Goal: Information Seeking & Learning: Learn about a topic

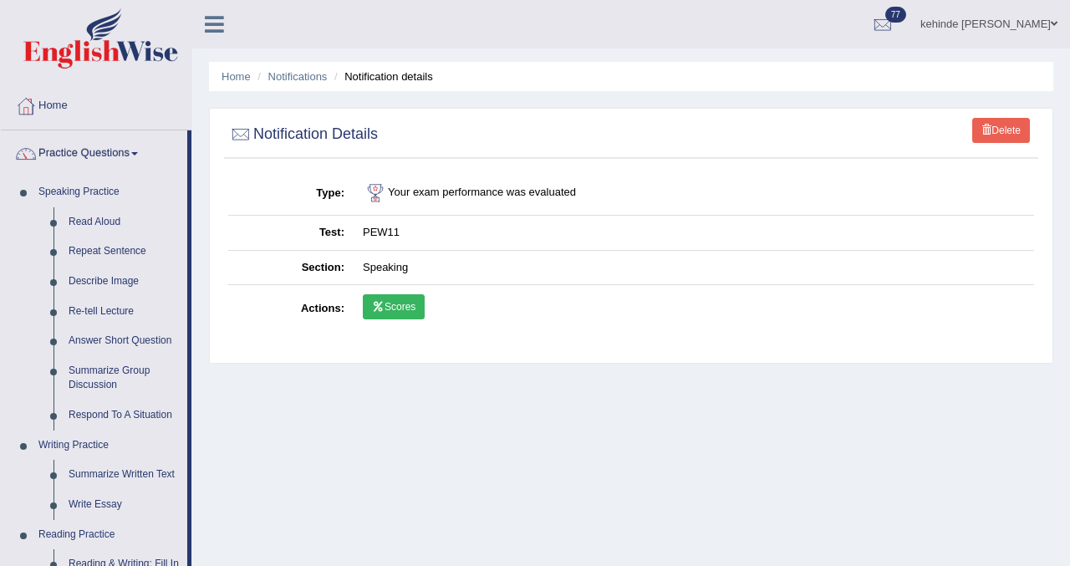
drag, startPoint x: 197, startPoint y: 273, endPoint x: 213, endPoint y: 269, distance: 16.4
click at [198, 273] on div "Home Notifications Notification details Delete Notification Details Type Your e…" at bounding box center [630, 418] width 877 height 836
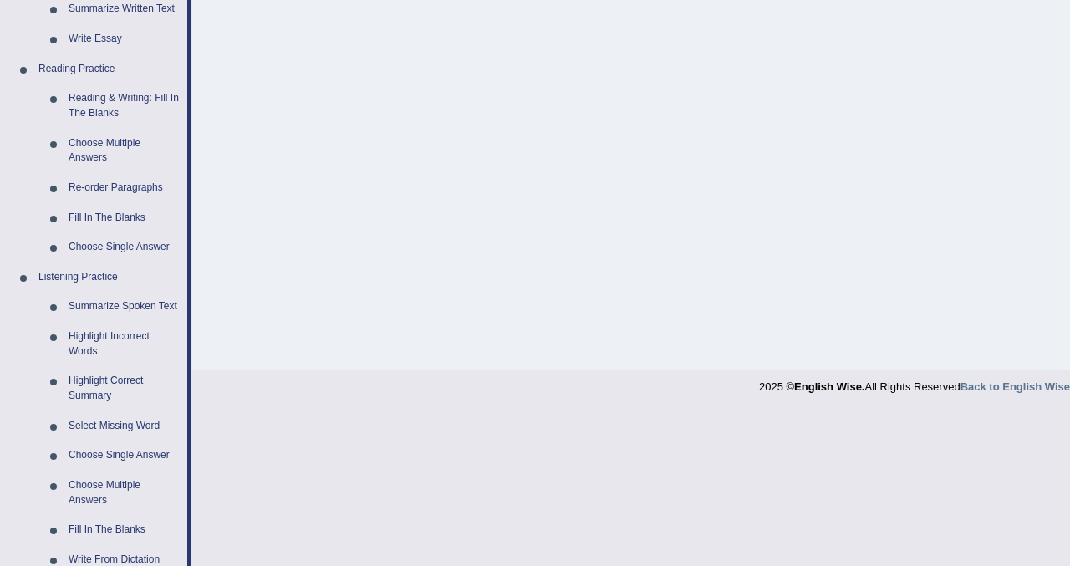
scroll to position [468, 0]
click at [98, 541] on link "Fill In The Blanks" at bounding box center [124, 527] width 126 height 30
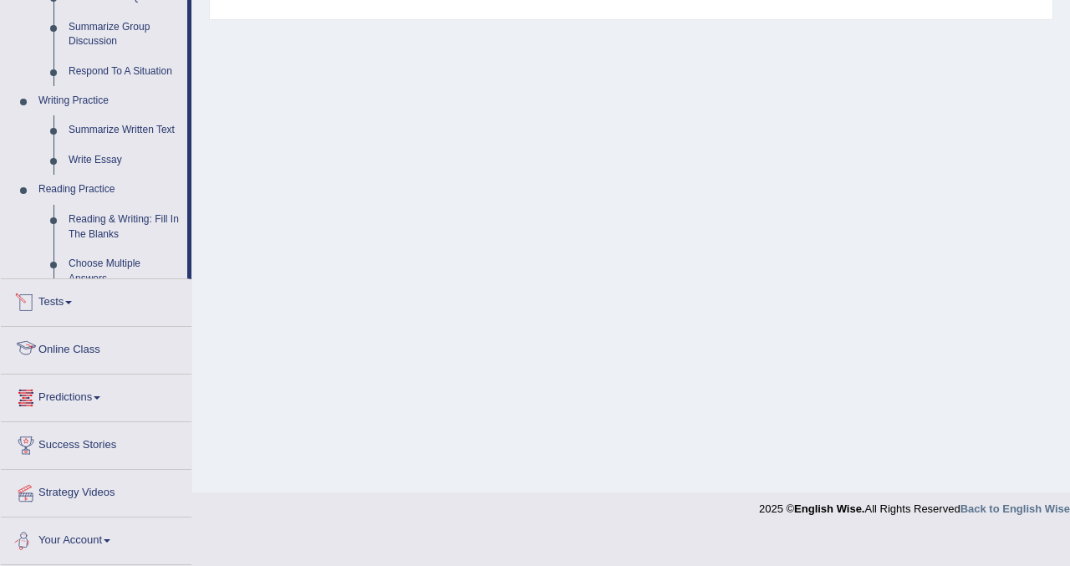
scroll to position [705, 0]
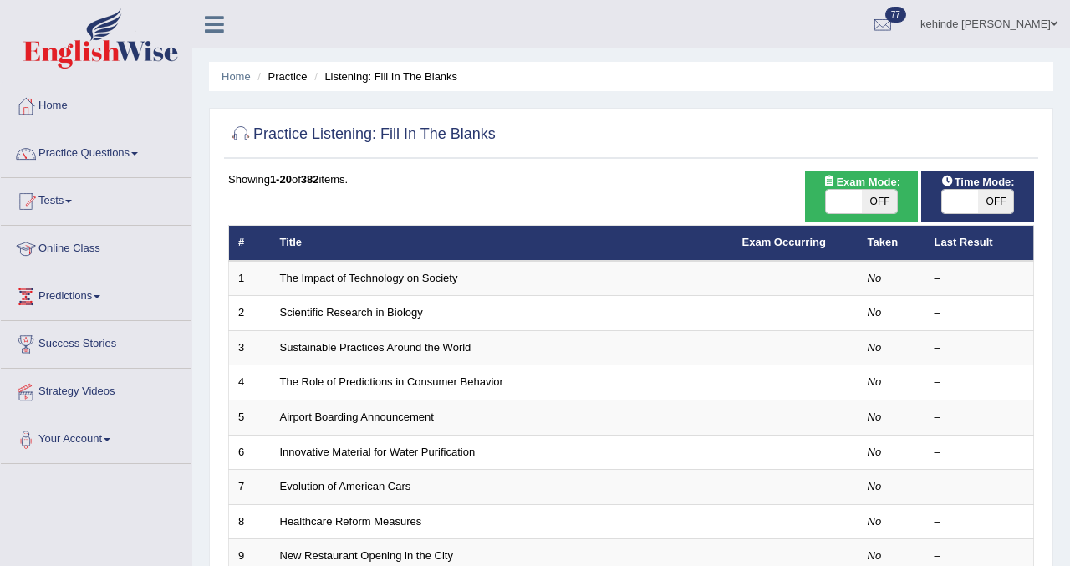
click at [876, 197] on span "OFF" at bounding box center [880, 201] width 36 height 23
checkbox input "true"
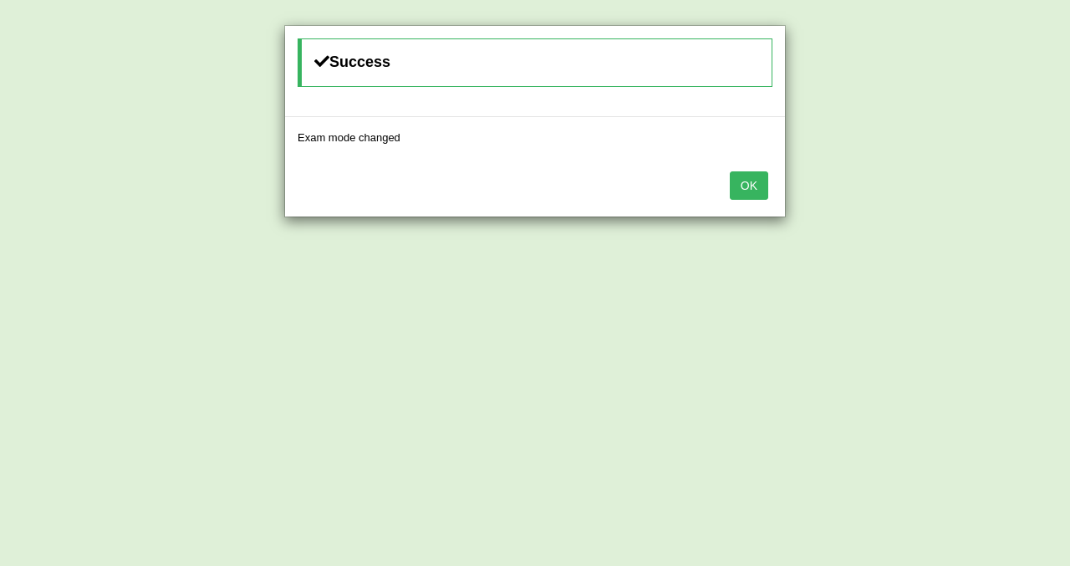
click at [745, 178] on button "OK" at bounding box center [748, 185] width 38 height 28
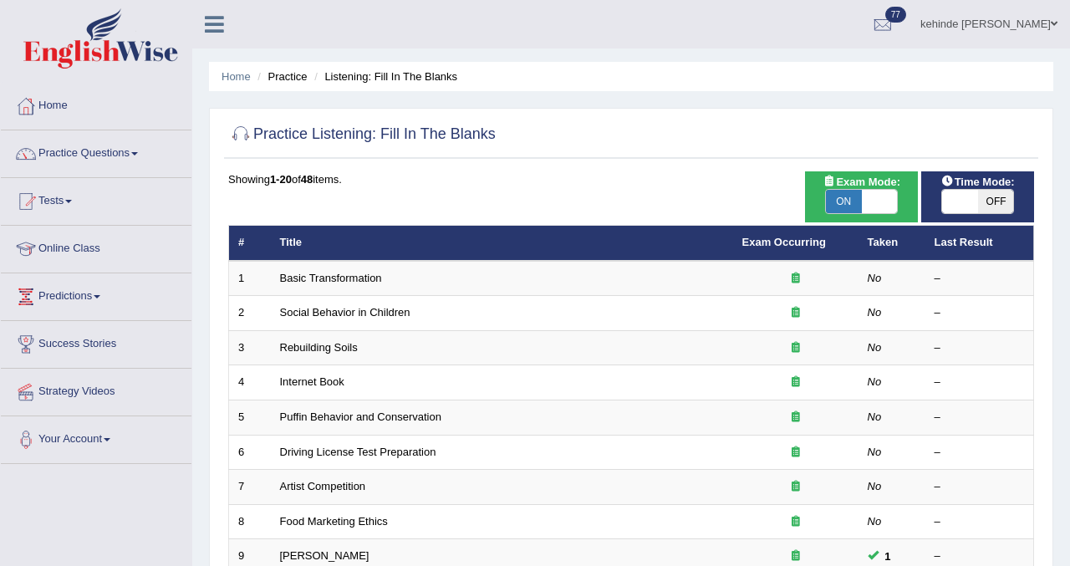
click at [993, 206] on span "OFF" at bounding box center [996, 201] width 36 height 23
checkbox input "true"
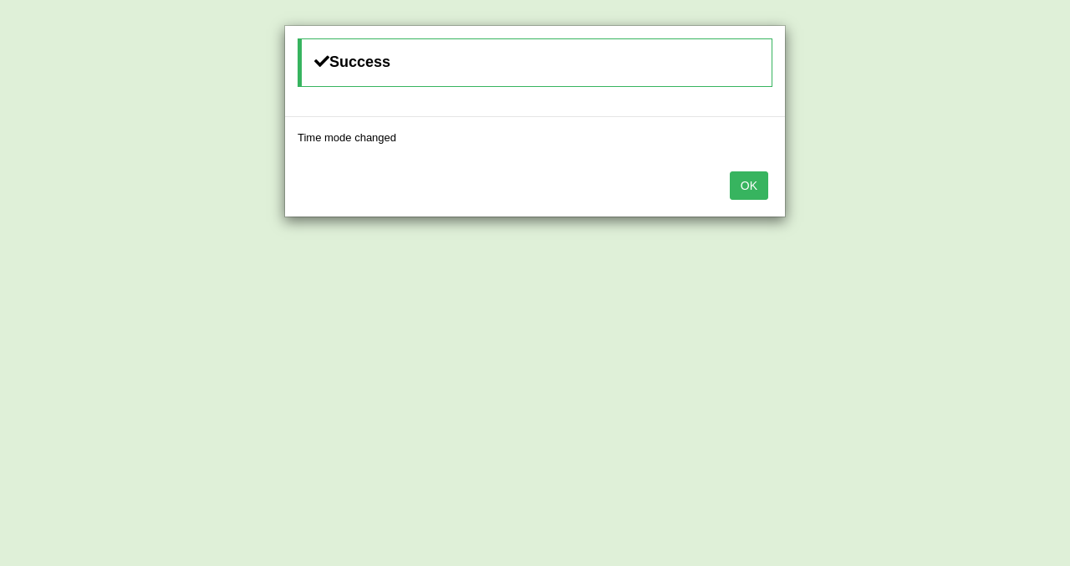
click at [764, 180] on button "OK" at bounding box center [748, 185] width 38 height 28
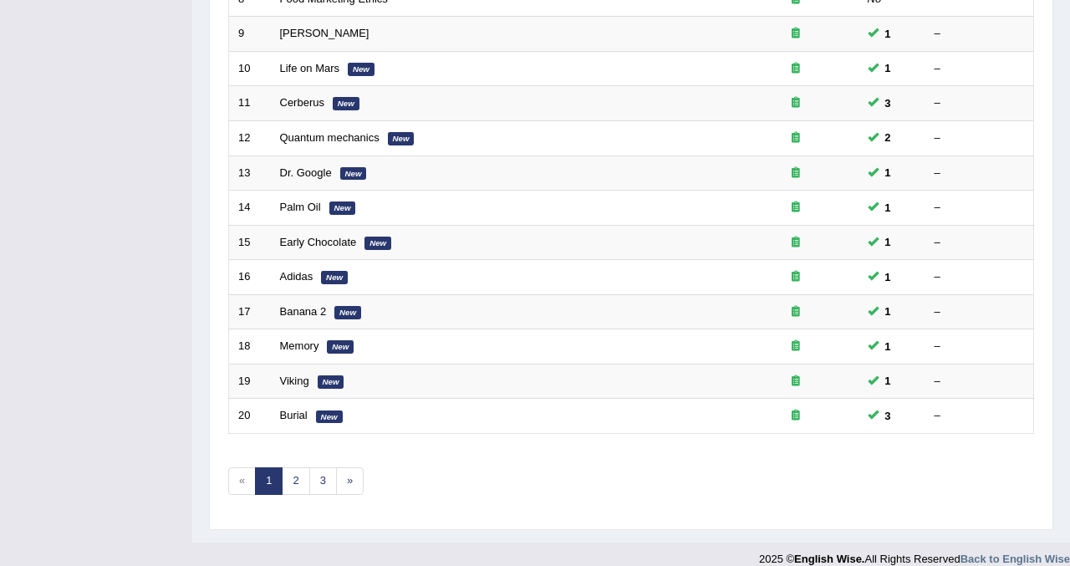
scroll to position [535, 0]
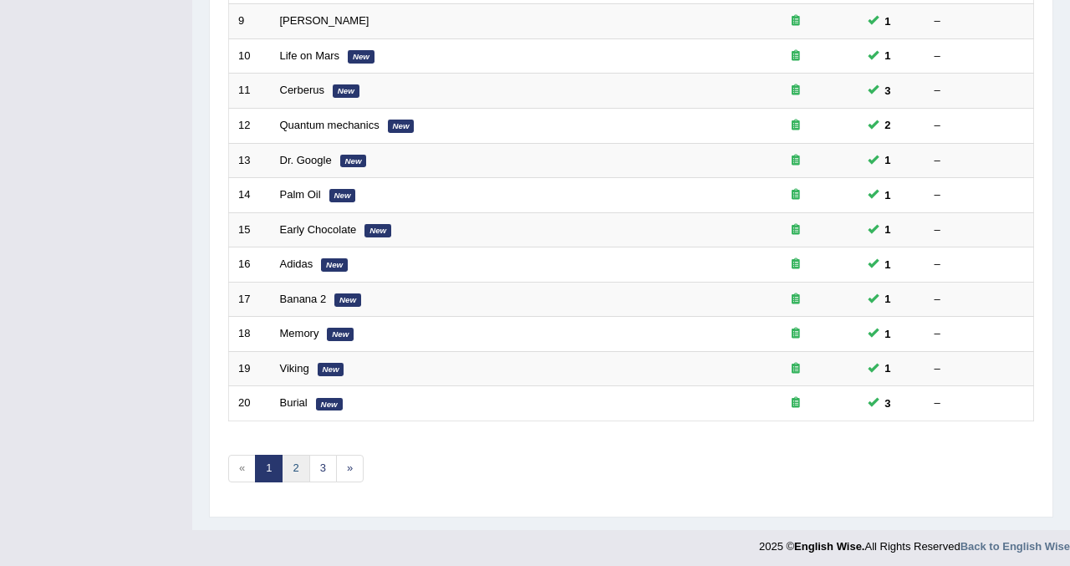
click at [293, 470] on link "2" at bounding box center [296, 469] width 28 height 28
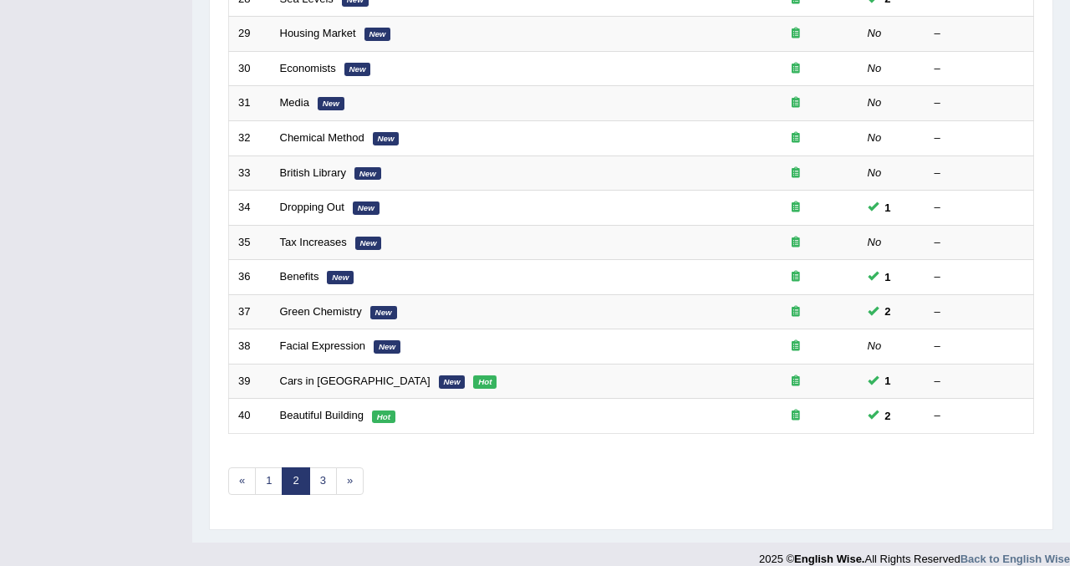
scroll to position [541, 0]
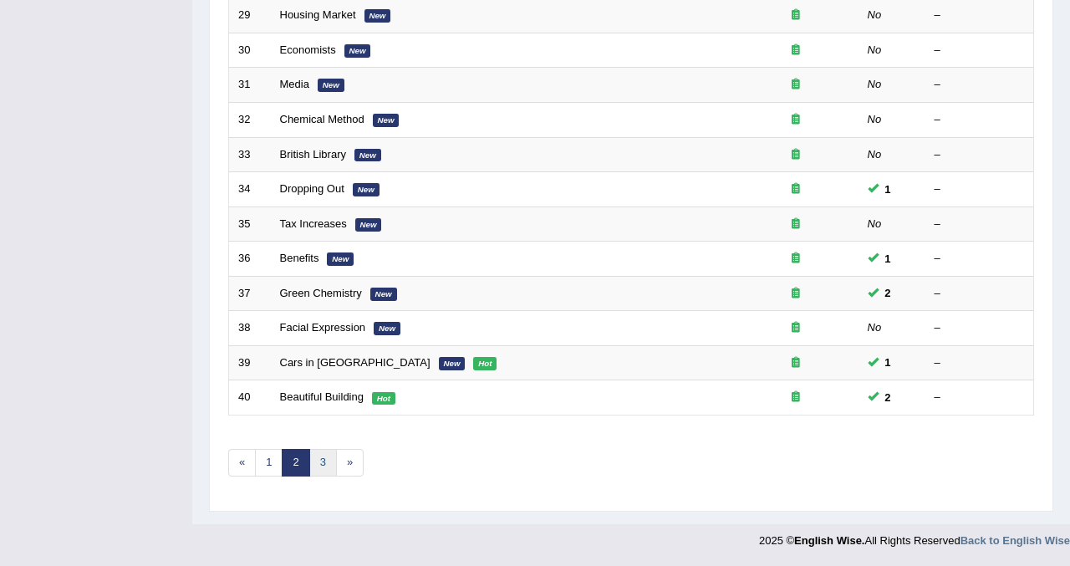
click at [323, 461] on link "3" at bounding box center [323, 463] width 28 height 28
